Goal: Obtain resource: Obtain resource

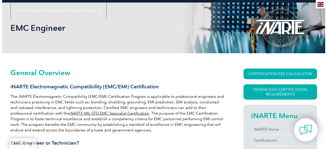
scroll to position [102, 0]
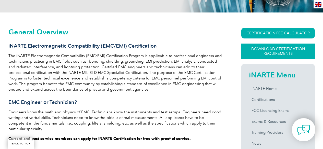
click at [226, 55] on link "Download Certification Requirements" at bounding box center [277, 51] width 73 height 15
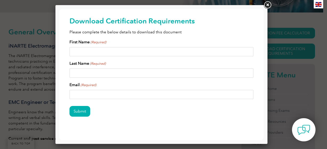
scroll to position [16, 0]
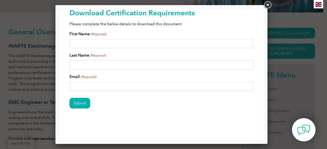
click at [200, 39] on input "First Name (Required)" at bounding box center [161, 43] width 184 height 9
type input "Matthew"
type input "Trippel"
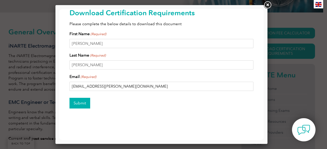
type input "matt.e.trippel@gmail.com"
click at [81, 108] on input "Submit" at bounding box center [79, 103] width 21 height 11
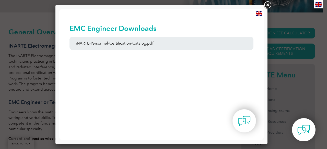
scroll to position [0, 0]
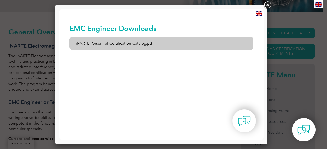
click at [128, 42] on link "iNARTE-Personnel-Certification-Catalog.pdf" at bounding box center [161, 43] width 184 height 13
